Goal: Information Seeking & Learning: Learn about a topic

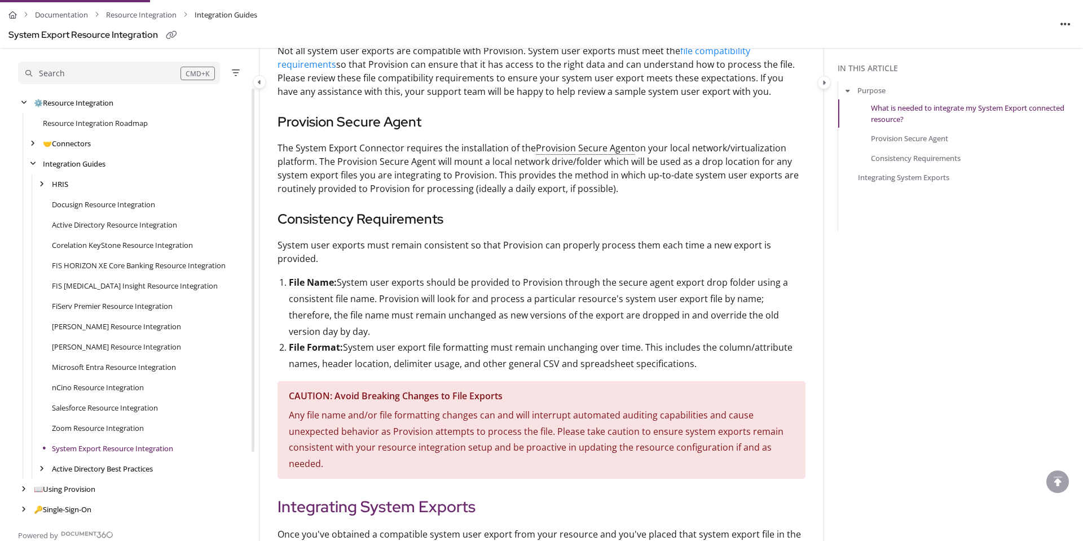
scroll to position [78, 0]
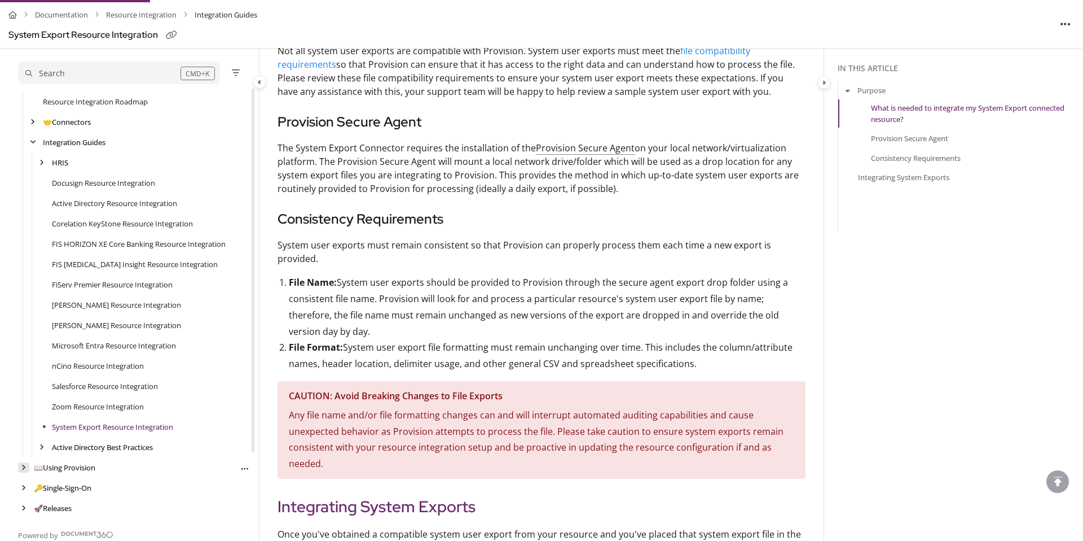
click at [25, 467] on icon "arrow" at bounding box center [23, 467] width 5 height 7
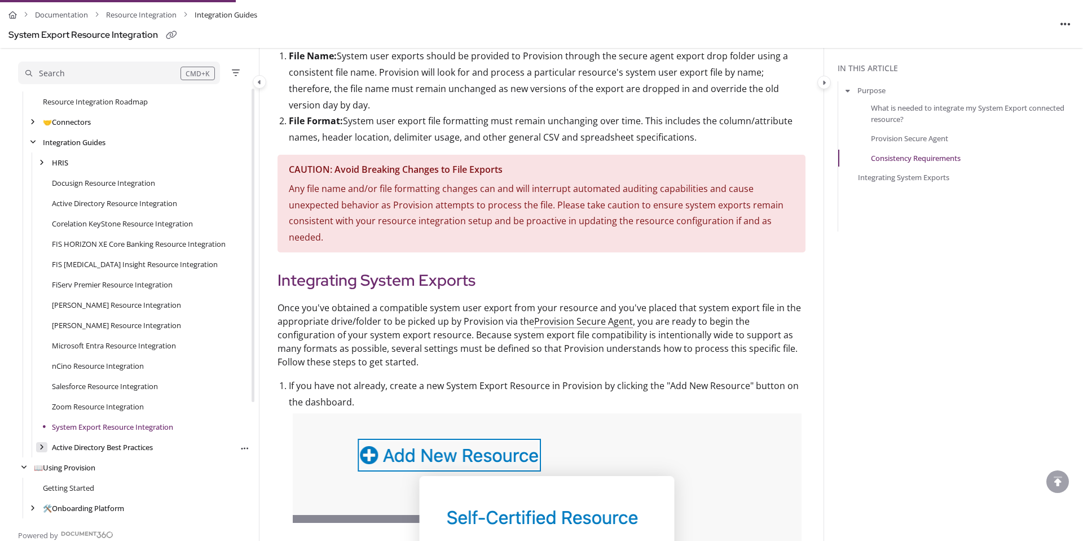
click at [40, 445] on icon "arrow" at bounding box center [41, 446] width 5 height 7
click at [42, 444] on icon "arrow" at bounding box center [42, 446] width 6 height 7
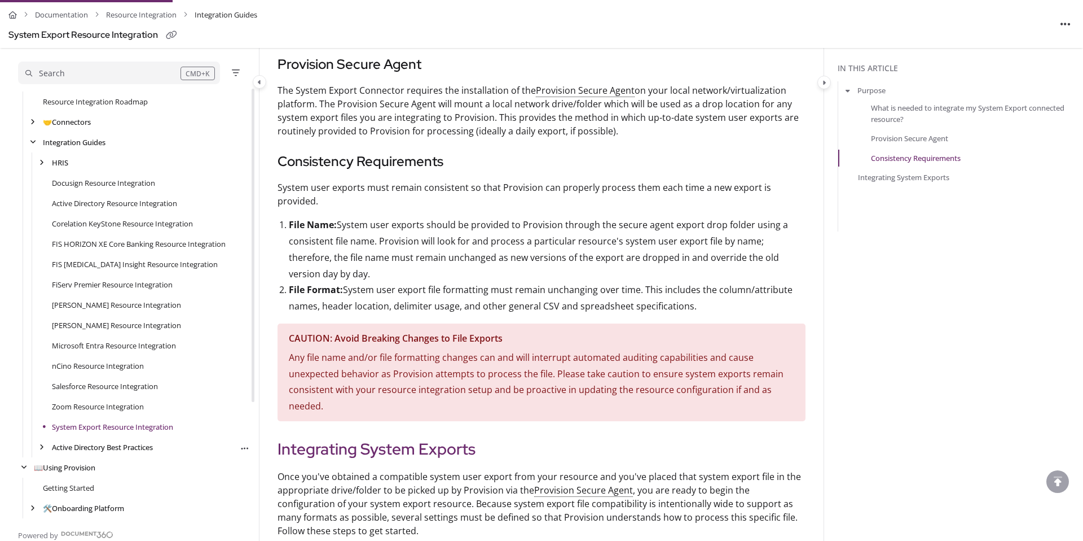
scroll to position [451, 0]
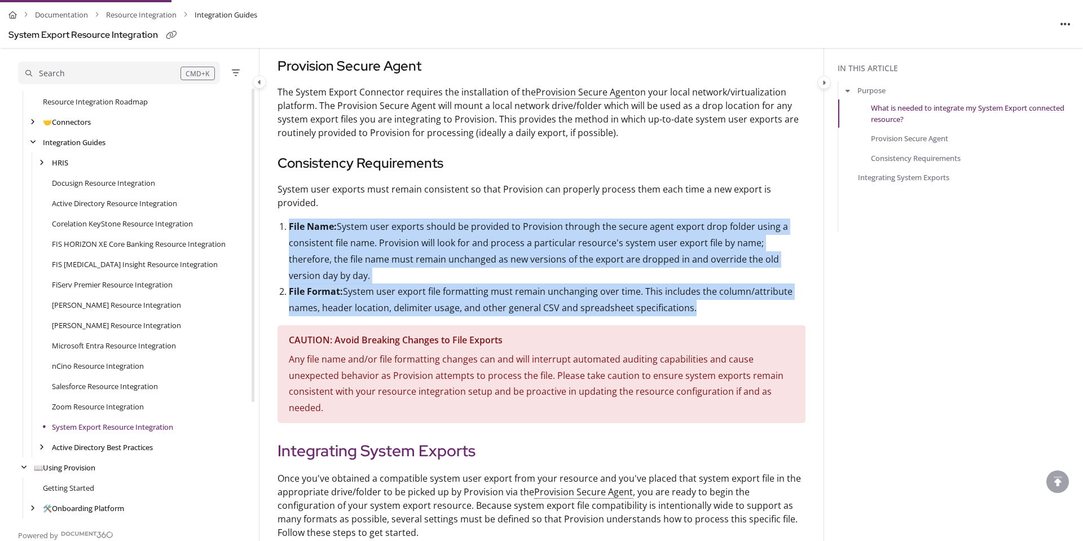
drag, startPoint x: 289, startPoint y: 210, endPoint x: 754, endPoint y: 296, distance: 473.3
click at [754, 296] on ol "File Name: System user exports should be provided to Provision through the secu…" at bounding box center [547, 267] width 517 height 98
copy ol "File Name: System user exports should be provided to Provision through the secu…"
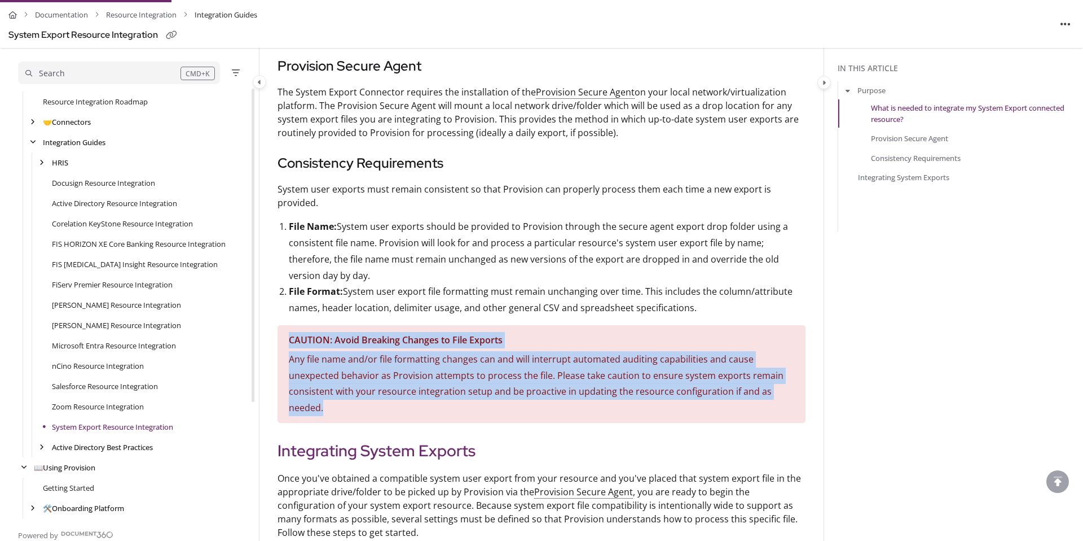
drag, startPoint x: 341, startPoint y: 393, endPoint x: 289, endPoint y: 326, distance: 85.7
click at [289, 326] on section "CAUTION: Avoid Breaking Changes to File Exports Any file name and/or file forma…" at bounding box center [542, 374] width 528 height 98
copy section "CAUTION: Avoid Breaking Changes to File Exports Any file name and/or file forma…"
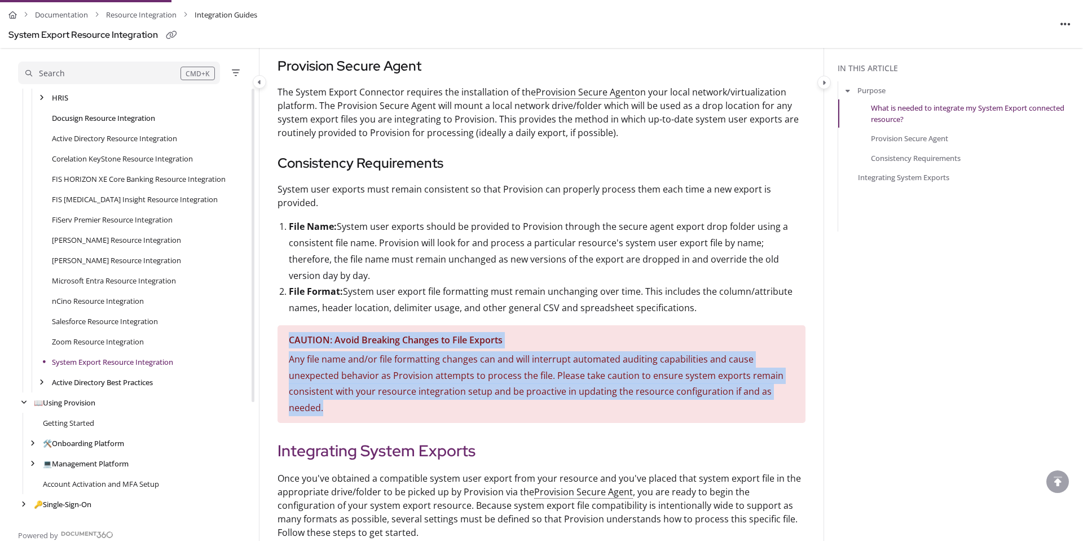
scroll to position [160, 0]
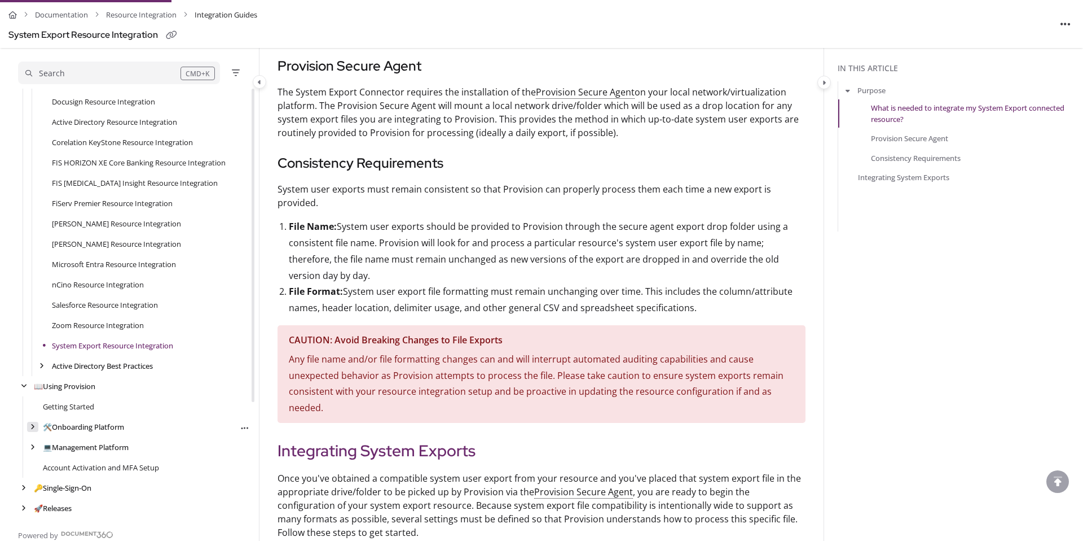
click at [34, 426] on icon "arrow" at bounding box center [32, 426] width 5 height 7
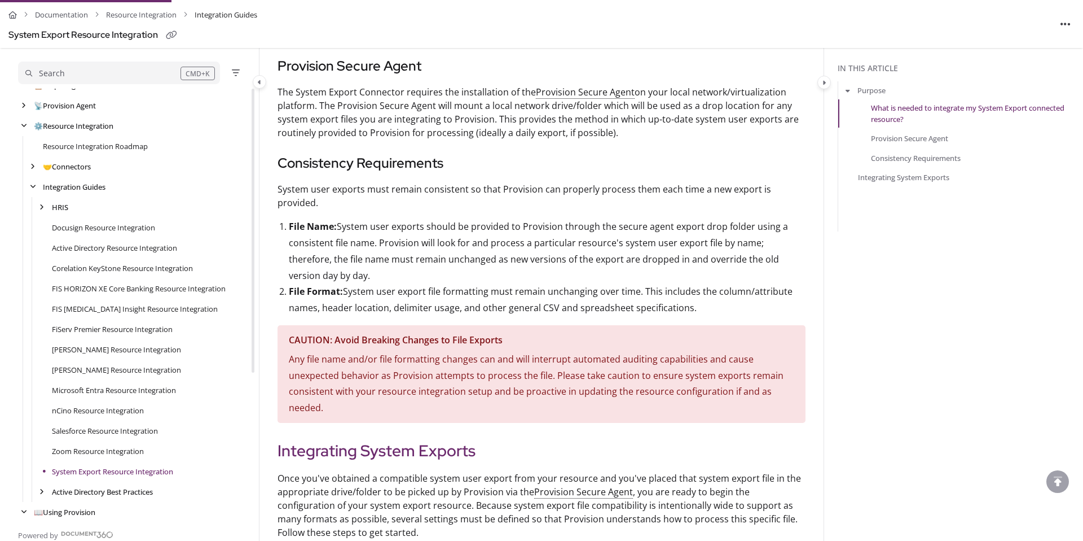
scroll to position [0, 0]
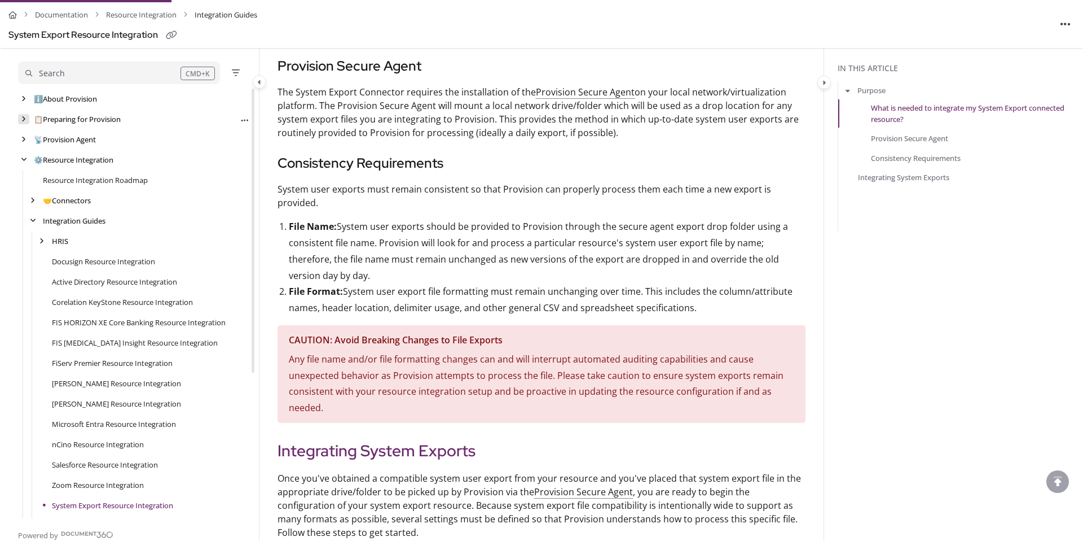
click at [24, 121] on icon "arrow" at bounding box center [23, 119] width 5 height 7
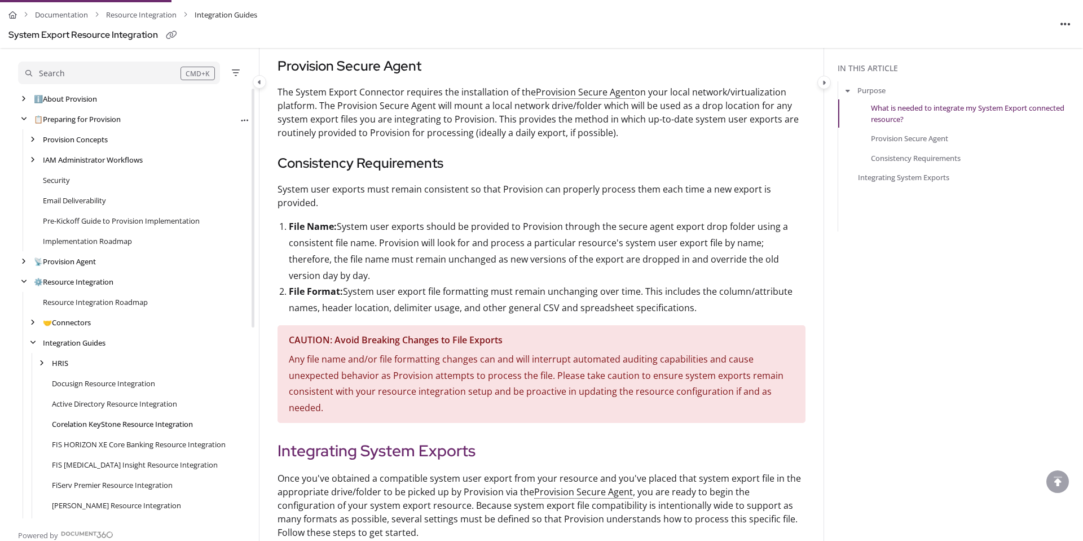
scroll to position [342, 0]
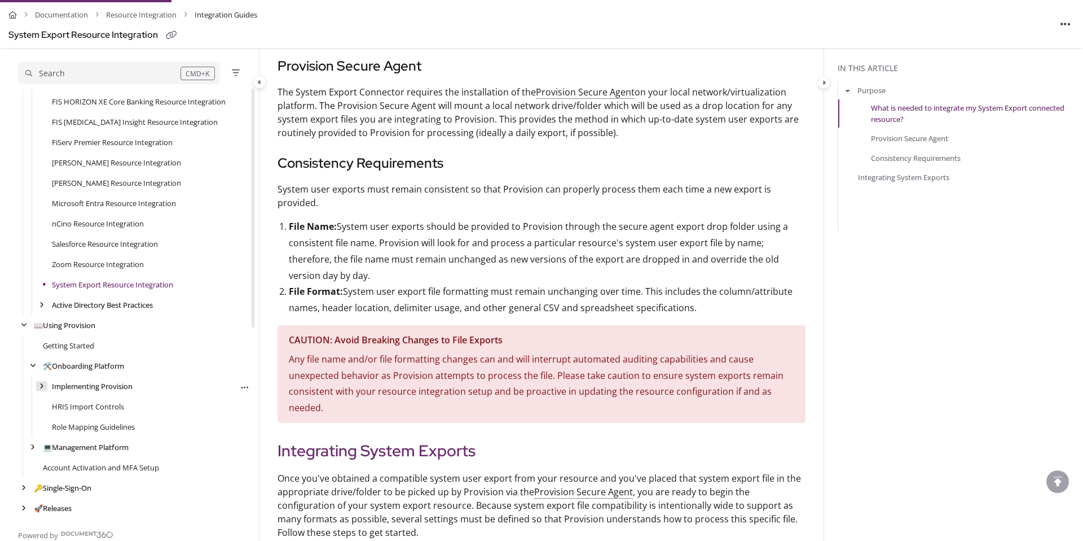
click at [39, 383] on icon "arrow" at bounding box center [41, 386] width 5 height 7
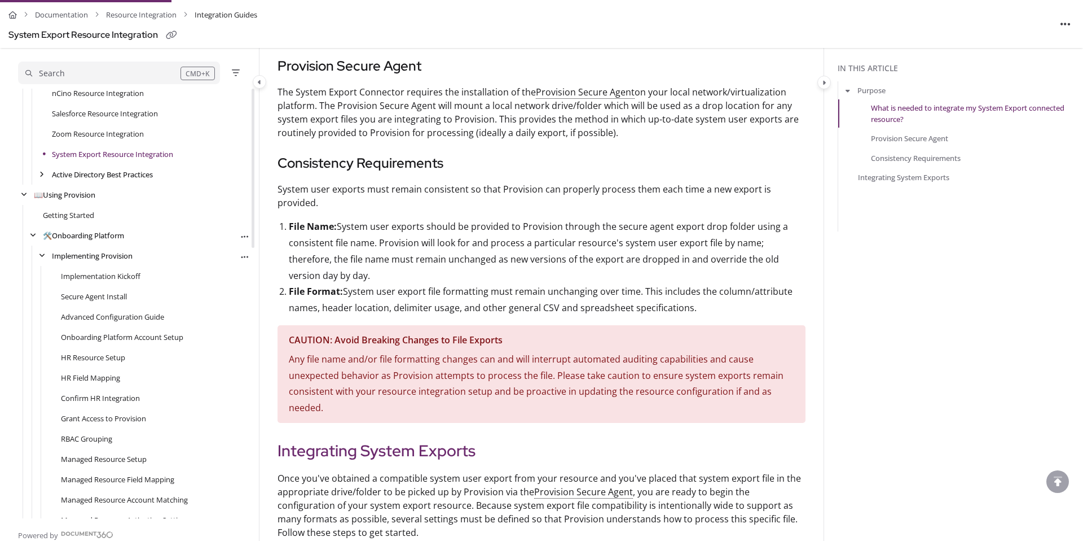
scroll to position [552, 0]
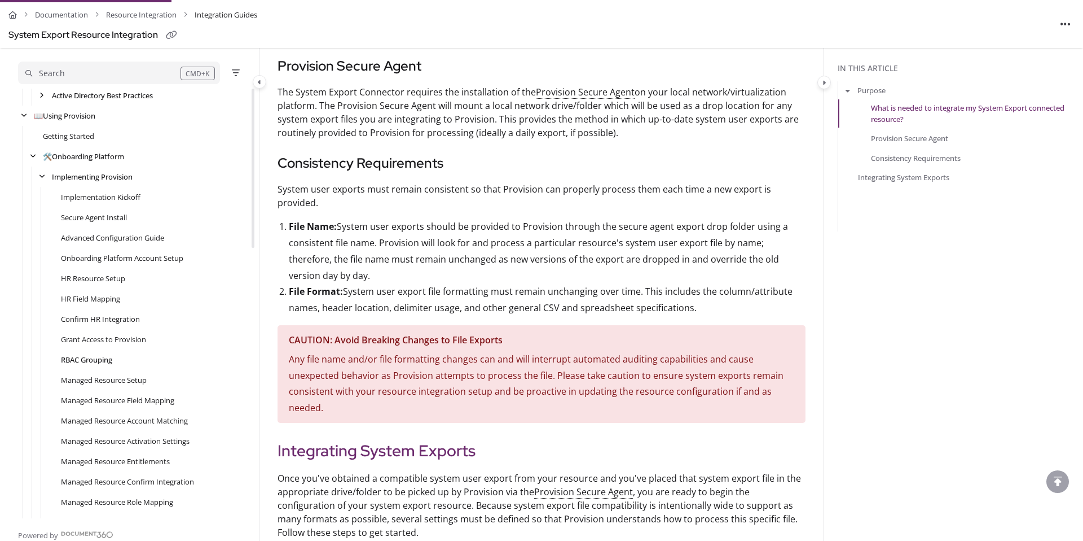
click at [87, 361] on link "RBAC Grouping" at bounding box center [86, 359] width 51 height 11
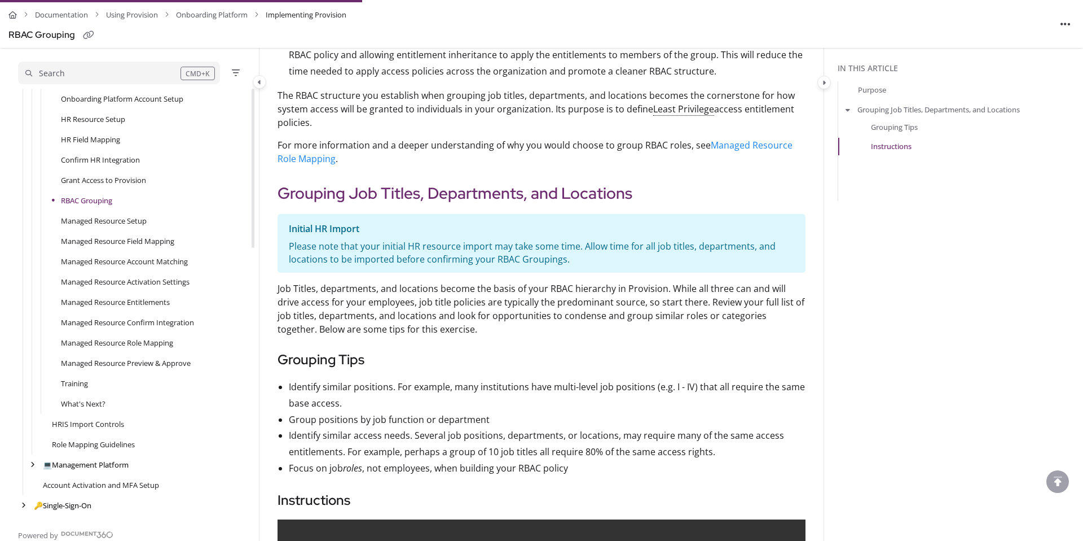
scroll to position [503, 0]
click at [102, 444] on link "Role Mapping Guidelines" at bounding box center [93, 443] width 83 height 11
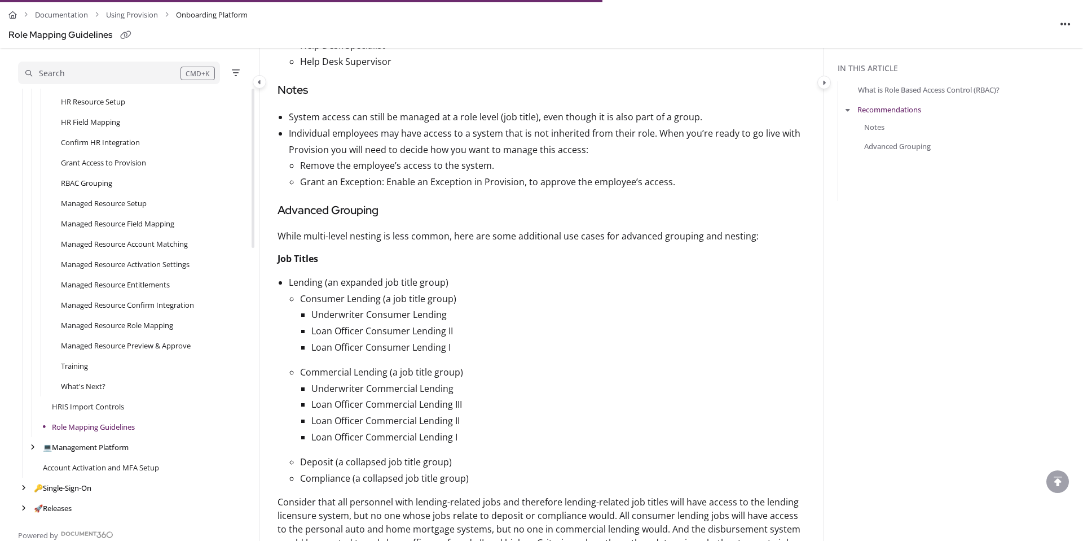
scroll to position [303, 0]
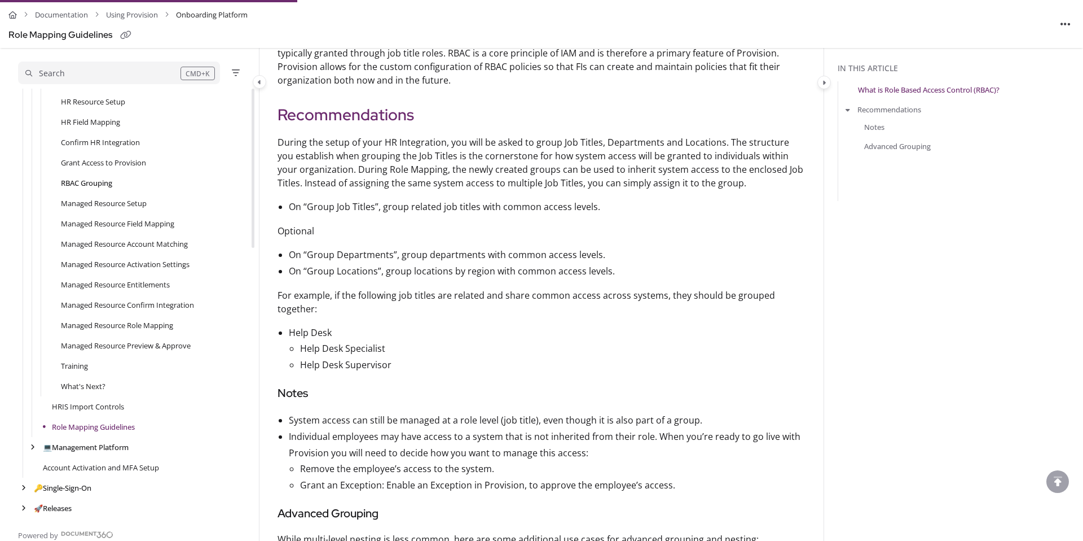
click at [91, 183] on link "RBAC Grouping" at bounding box center [86, 182] width 51 height 11
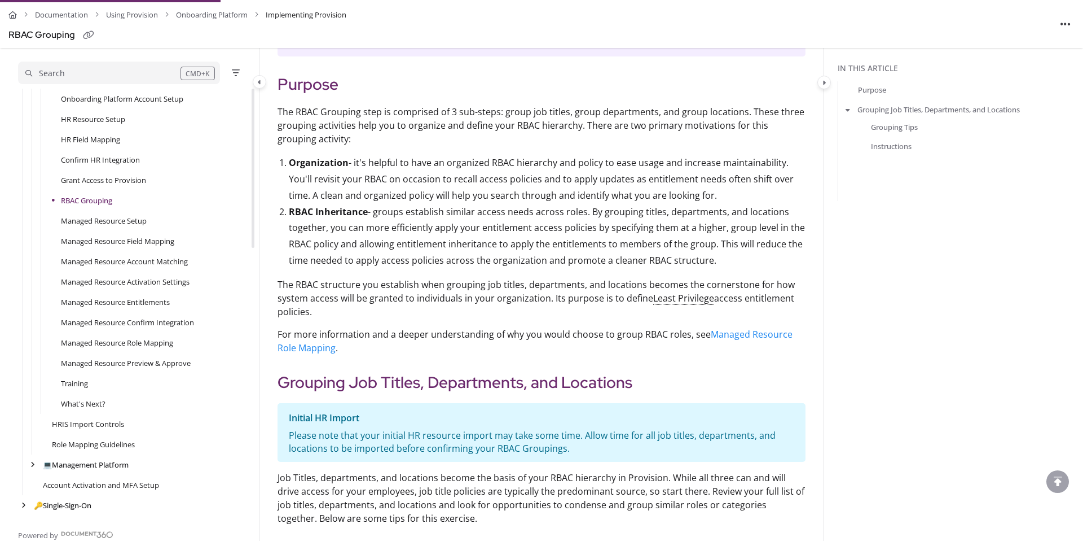
scroll to position [345, 0]
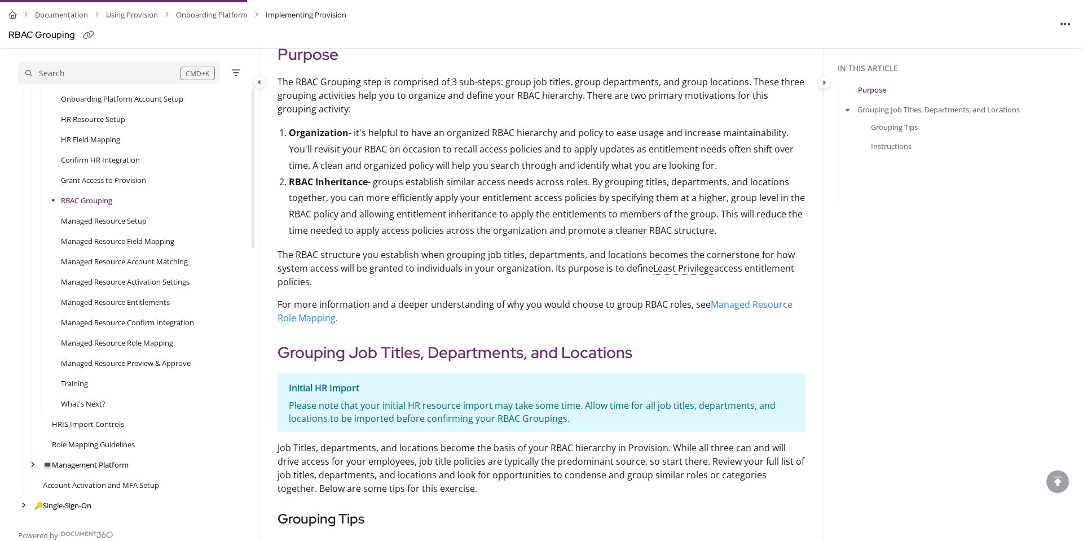
drag, startPoint x: 280, startPoint y: 256, endPoint x: 326, endPoint y: 285, distance: 54.6
click at [326, 285] on p "The RBAC structure you establish when grouping job titles, departments, and loc…" at bounding box center [542, 268] width 528 height 41
click at [284, 256] on p "The RBAC structure you establish when grouping job titles, departments, and loc…" at bounding box center [542, 268] width 528 height 41
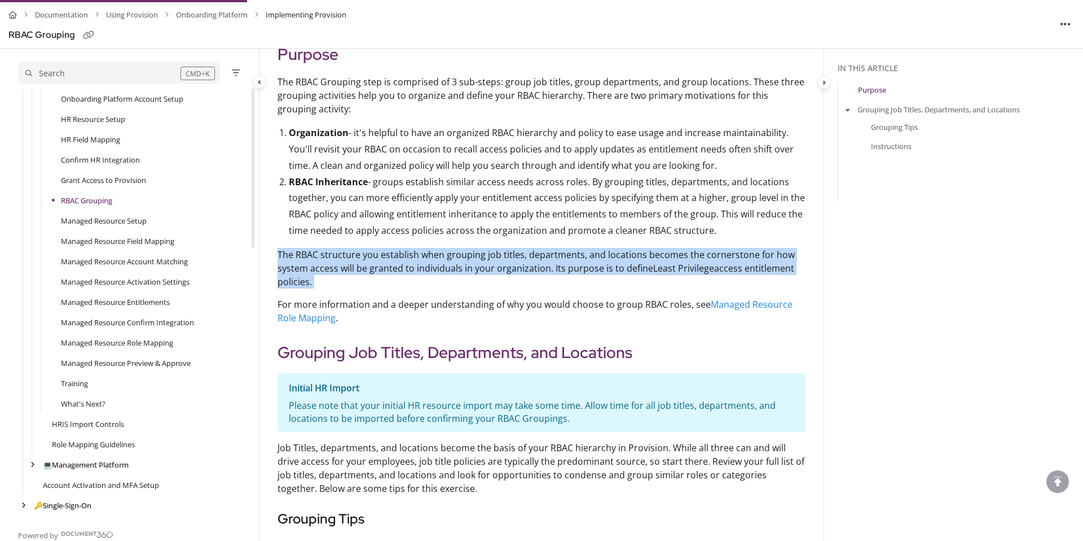
click at [314, 279] on p "The RBAC structure you establish when grouping job titles, departments, and loc…" at bounding box center [542, 268] width 528 height 41
copy p "The RBAC structure you establish when grouping job titles, departments, and loc…"
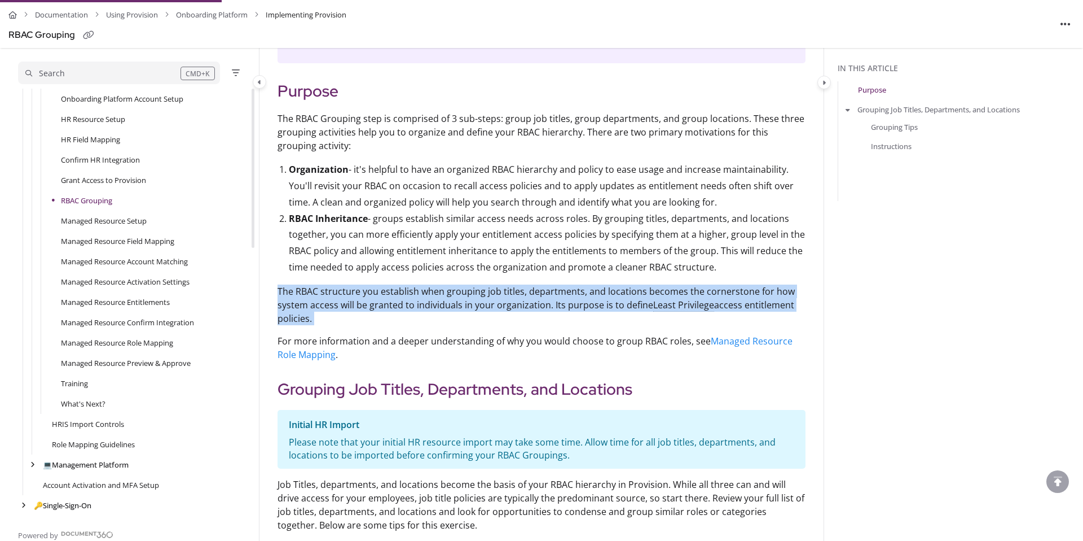
scroll to position [306, 0]
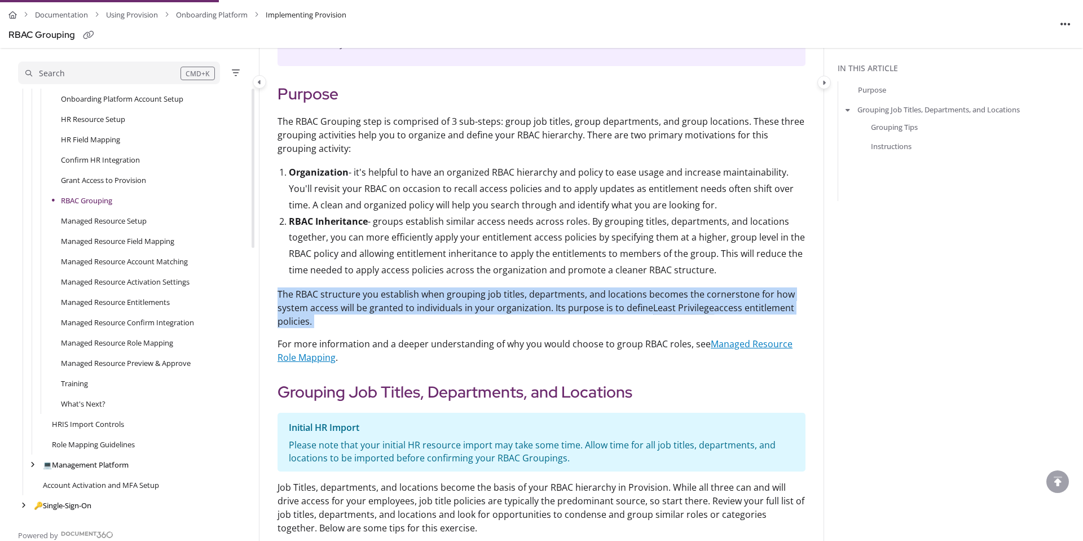
click at [733, 340] on link "Managed Resource Role Mapping" at bounding box center [535, 350] width 515 height 26
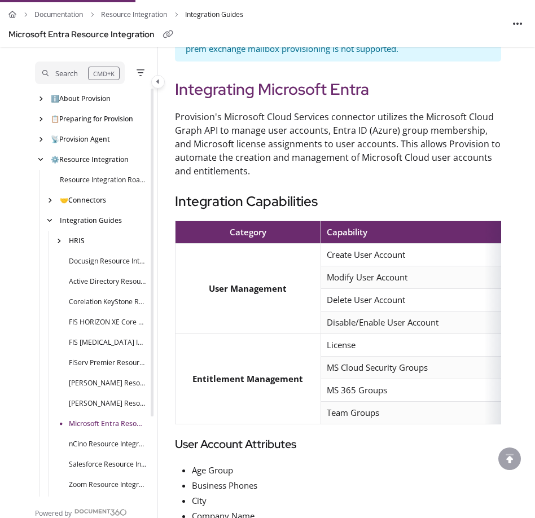
scroll to position [78, 0]
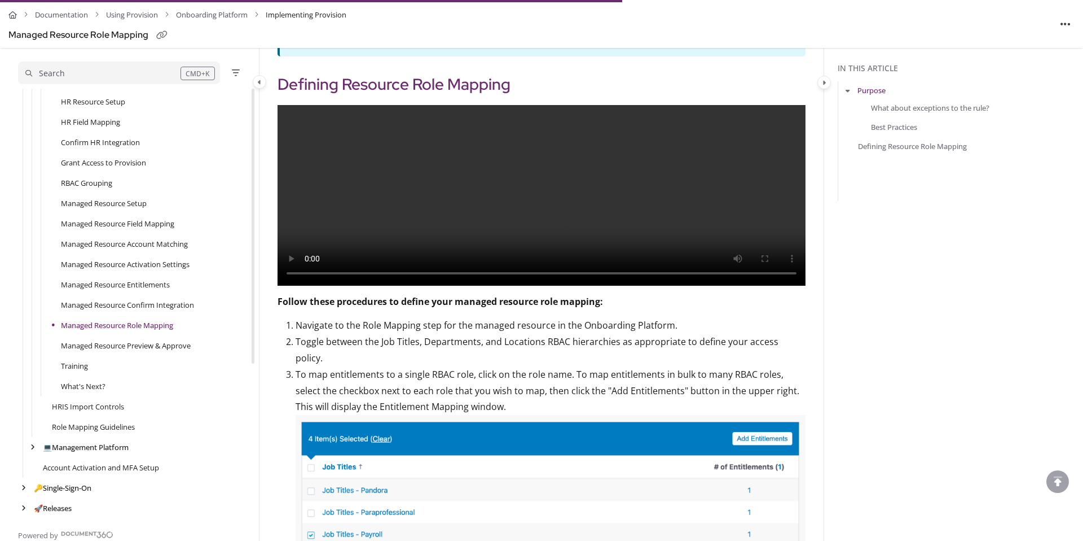
scroll to position [1346, 0]
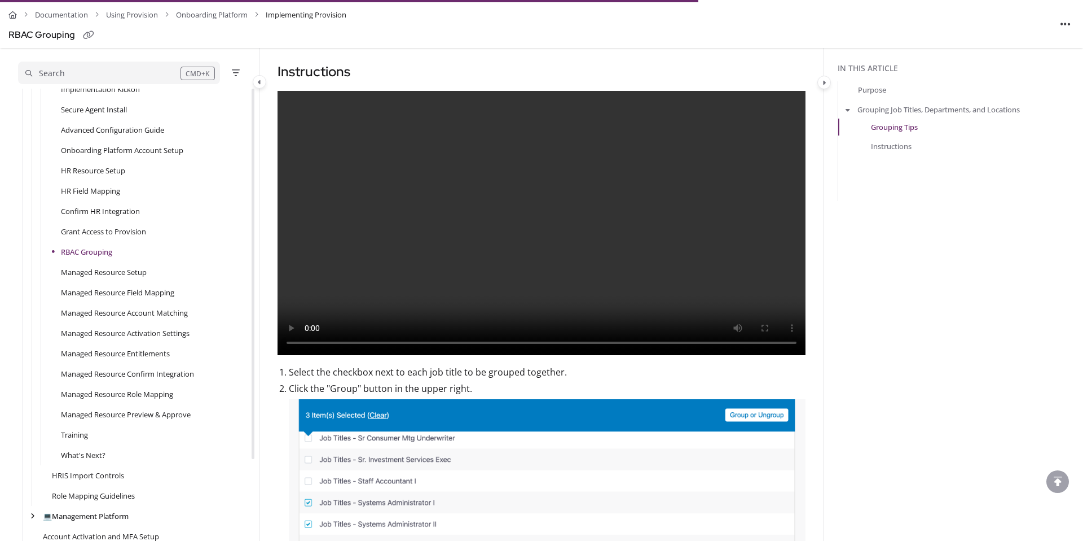
scroll to position [218, 0]
